Goal: Task Accomplishment & Management: Manage account settings

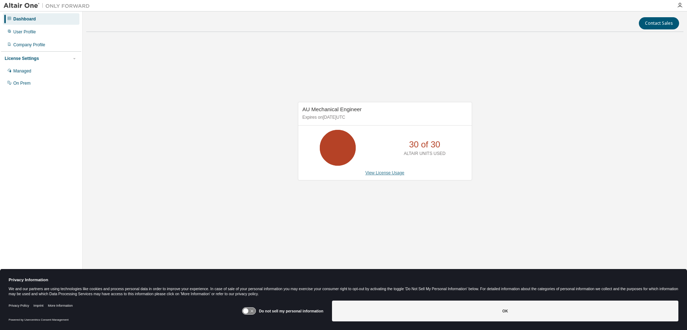
click at [388, 173] on link "View License Usage" at bounding box center [384, 173] width 39 height 5
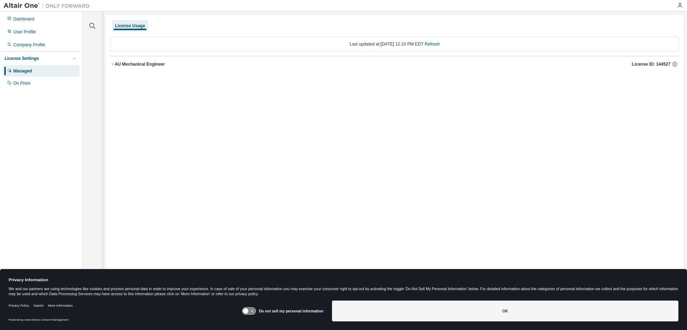
click at [129, 66] on div "AU Mechanical Engineer" at bounding box center [140, 64] width 50 height 6
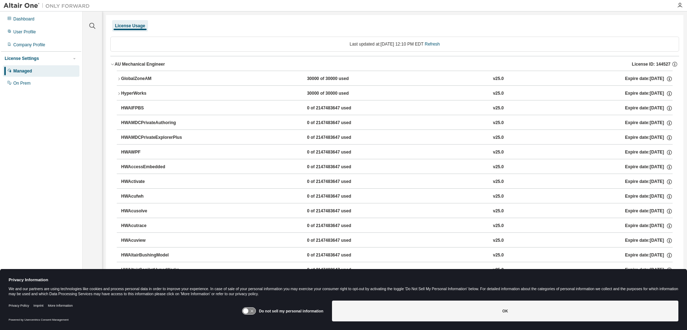
click at [139, 97] on div "HyperWorks" at bounding box center [153, 93] width 65 height 6
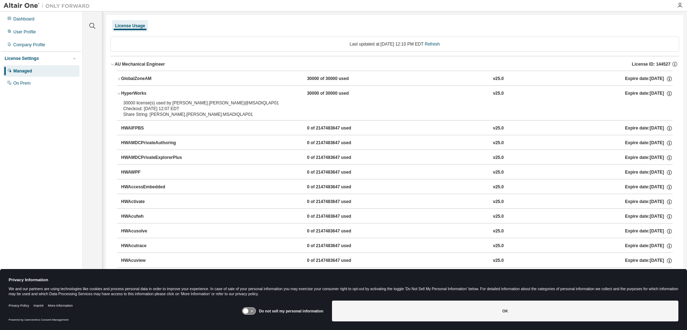
click at [147, 79] on div "GlobalZoneAM" at bounding box center [153, 79] width 65 height 6
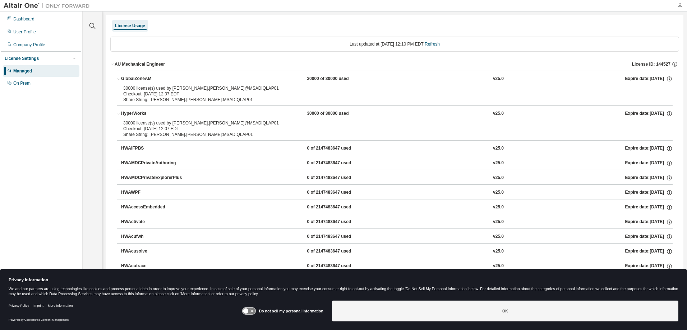
click at [678, 3] on icon "button" at bounding box center [680, 6] width 6 height 6
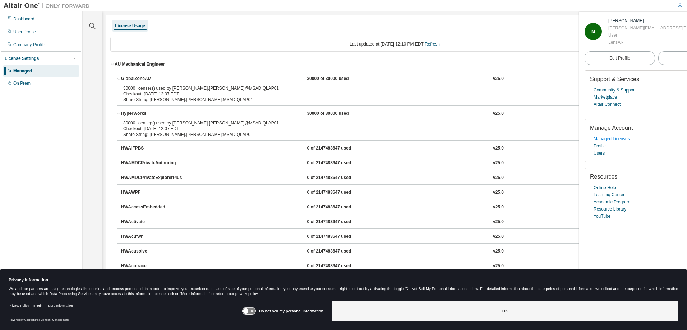
click at [612, 141] on link "Managed Licenses" at bounding box center [611, 138] width 36 height 7
